Goal: Find specific page/section: Find specific page/section

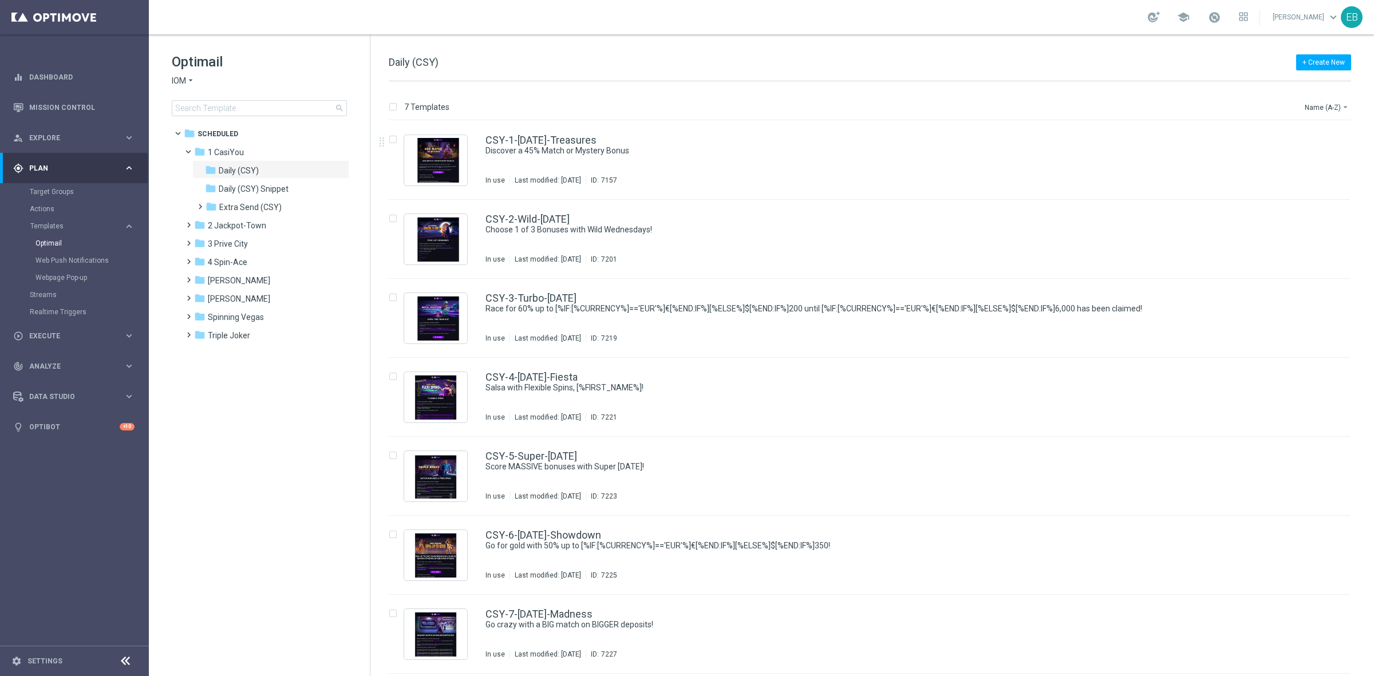
click at [170, 81] on div "Optimail IOM arrow_drop_down × IOM search folder 1 Folder folder Scheduled more…" at bounding box center [259, 112] width 221 height 157
click at [189, 76] on icon "arrow_drop_down" at bounding box center [190, 81] width 9 height 11
click at [0, 0] on span "Joka Casino" at bounding box center [0, 0] width 0 height 0
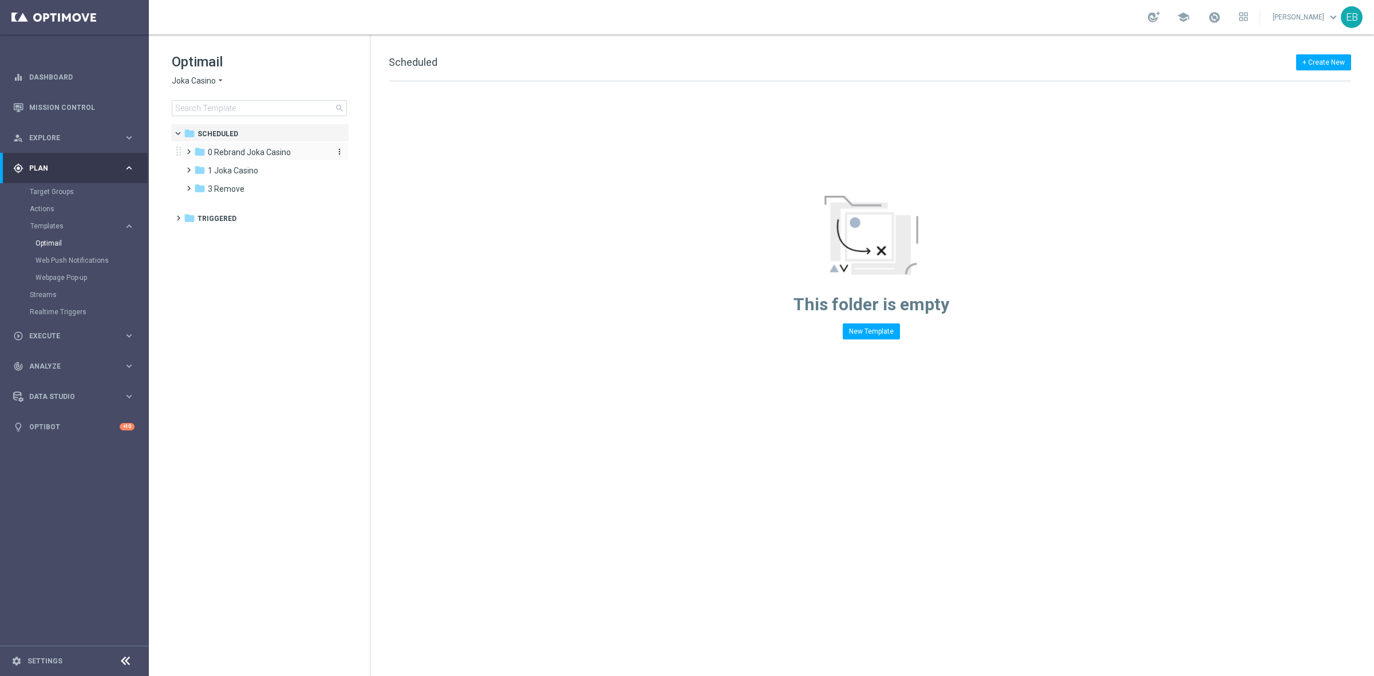
click at [264, 156] on span "0 Rebrand Joka Casino" at bounding box center [249, 152] width 83 height 10
click at [276, 176] on div "folder 1 New Daily" at bounding box center [266, 170] width 122 height 13
click at [259, 171] on span "1 New Daily" at bounding box center [239, 170] width 41 height 10
click at [247, 172] on span "1 New Daily" at bounding box center [239, 170] width 41 height 10
click at [255, 214] on div "folder 1 Joka Casino" at bounding box center [260, 207] width 132 height 13
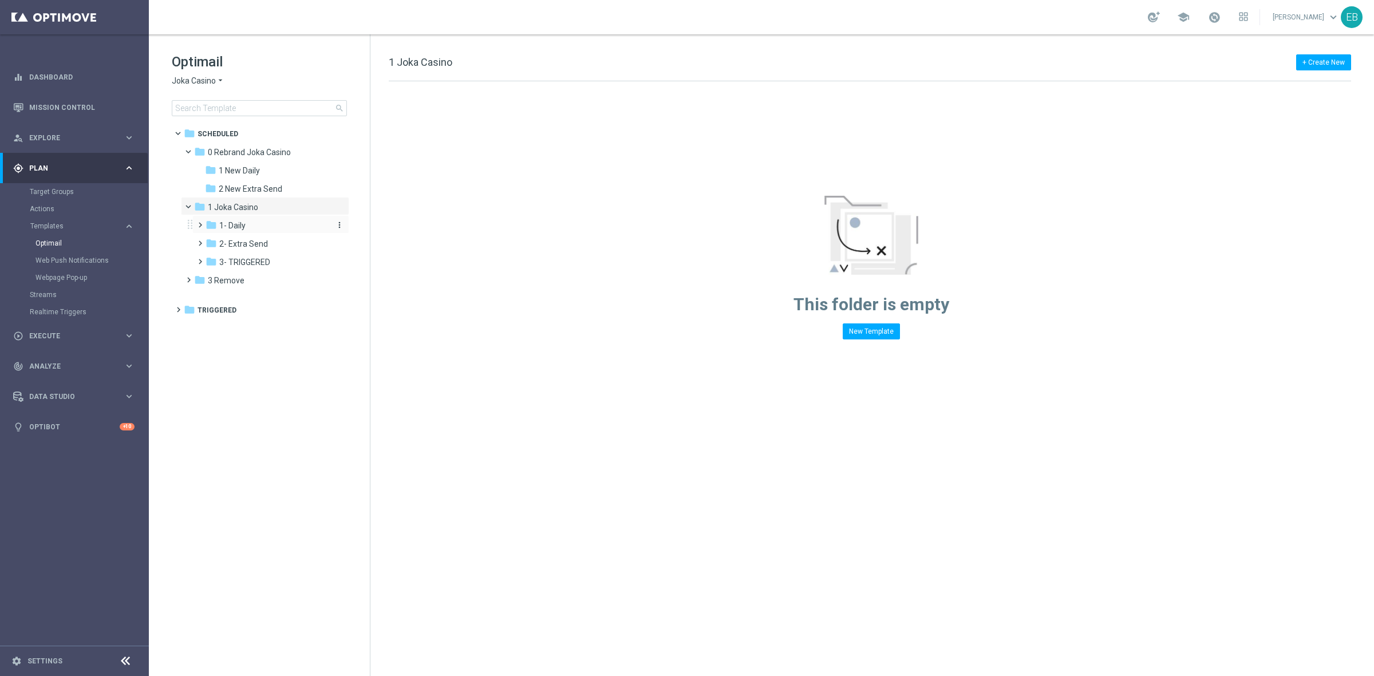
click at [258, 228] on div "folder 1- Daily" at bounding box center [267, 225] width 122 height 13
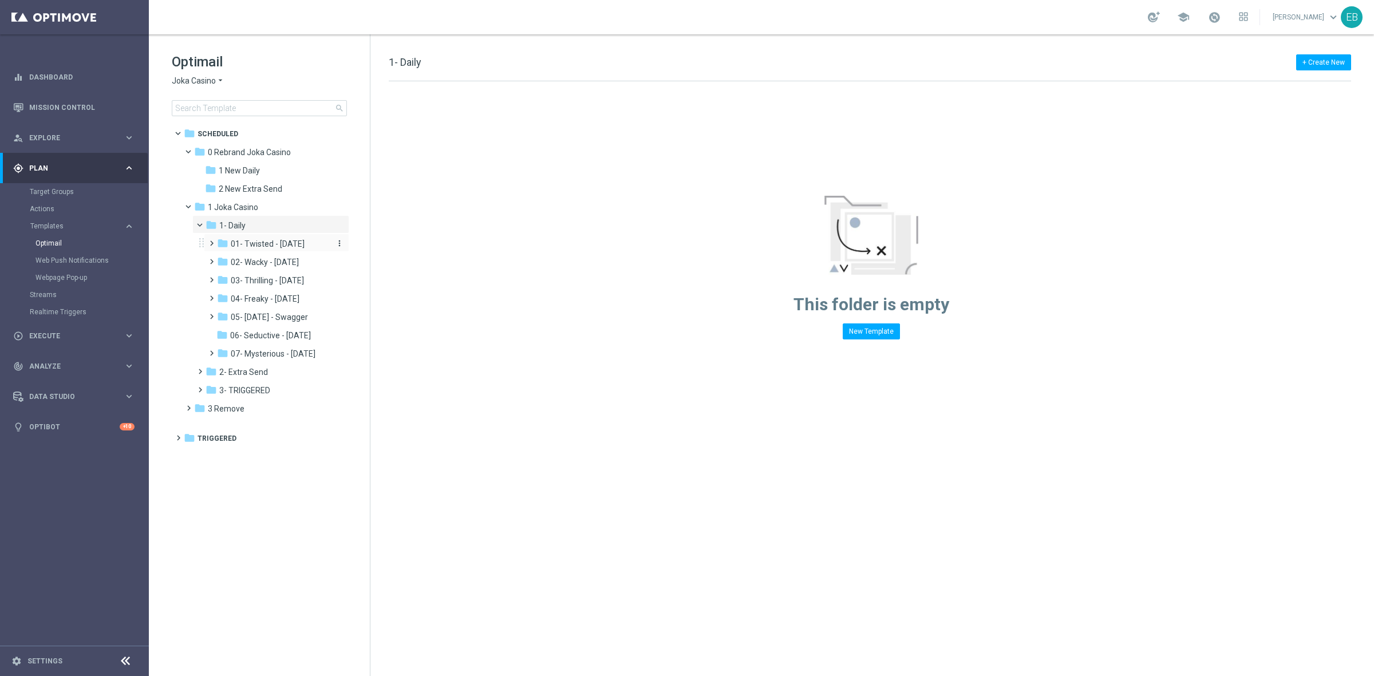
click at [295, 245] on span "01- Twisted - [DATE]" at bounding box center [268, 244] width 74 height 10
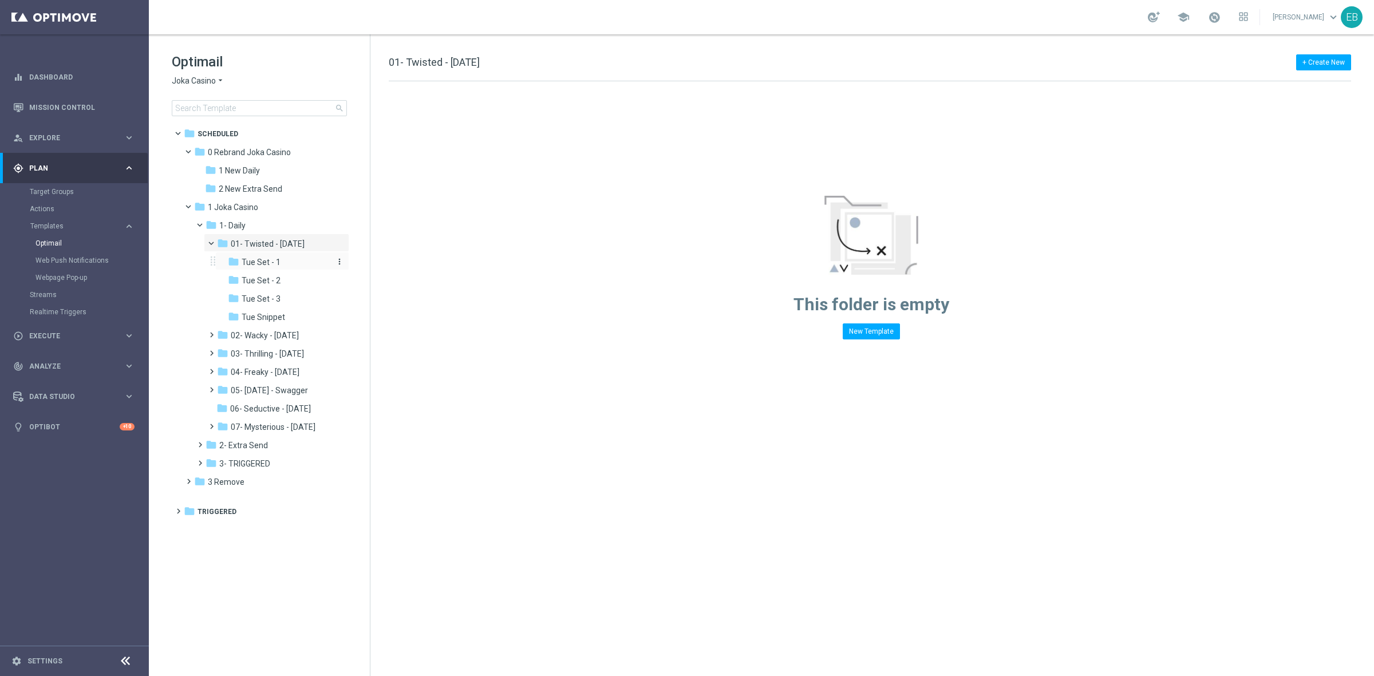
click at [263, 269] on div "folder Tue Set - 1" at bounding box center [279, 262] width 103 height 13
